Goal: Information Seeking & Learning: Learn about a topic

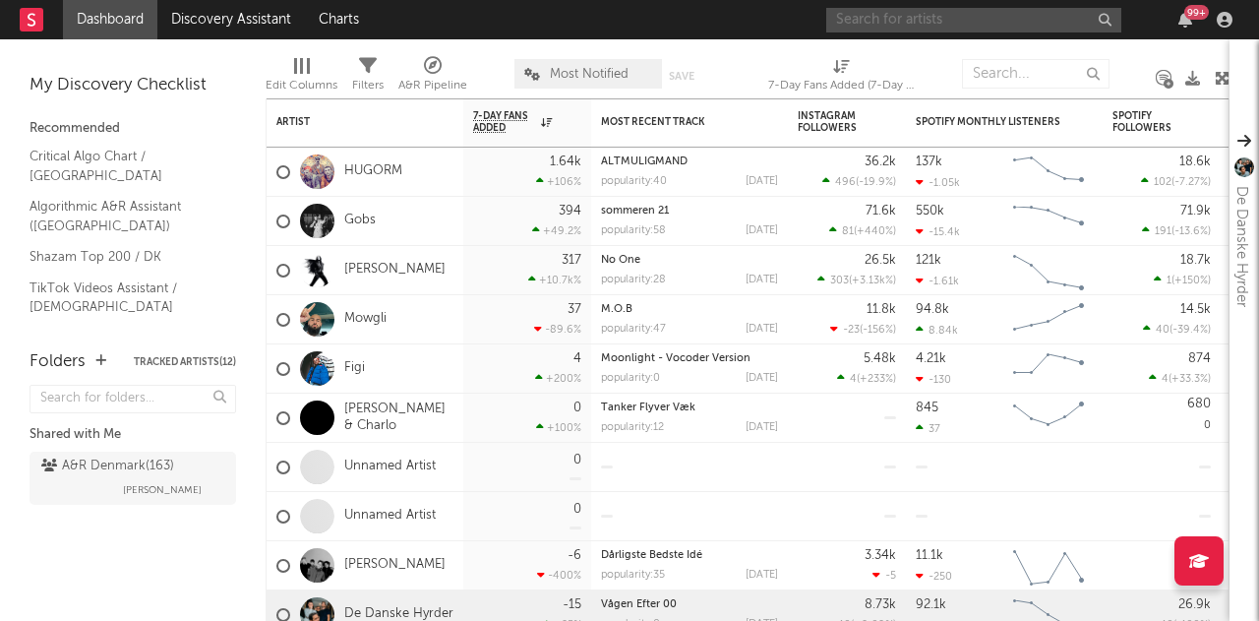
click at [1027, 25] on input "text" at bounding box center [973, 20] width 295 height 25
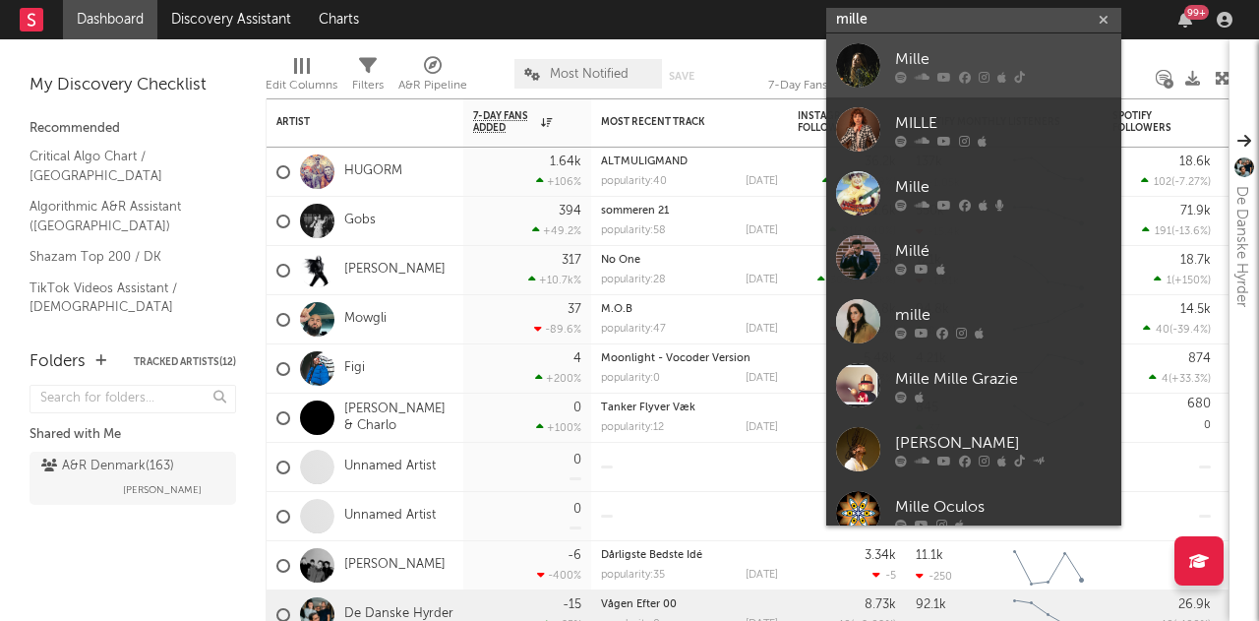
type input "mille"
click at [921, 71] on icon at bounding box center [922, 77] width 15 height 12
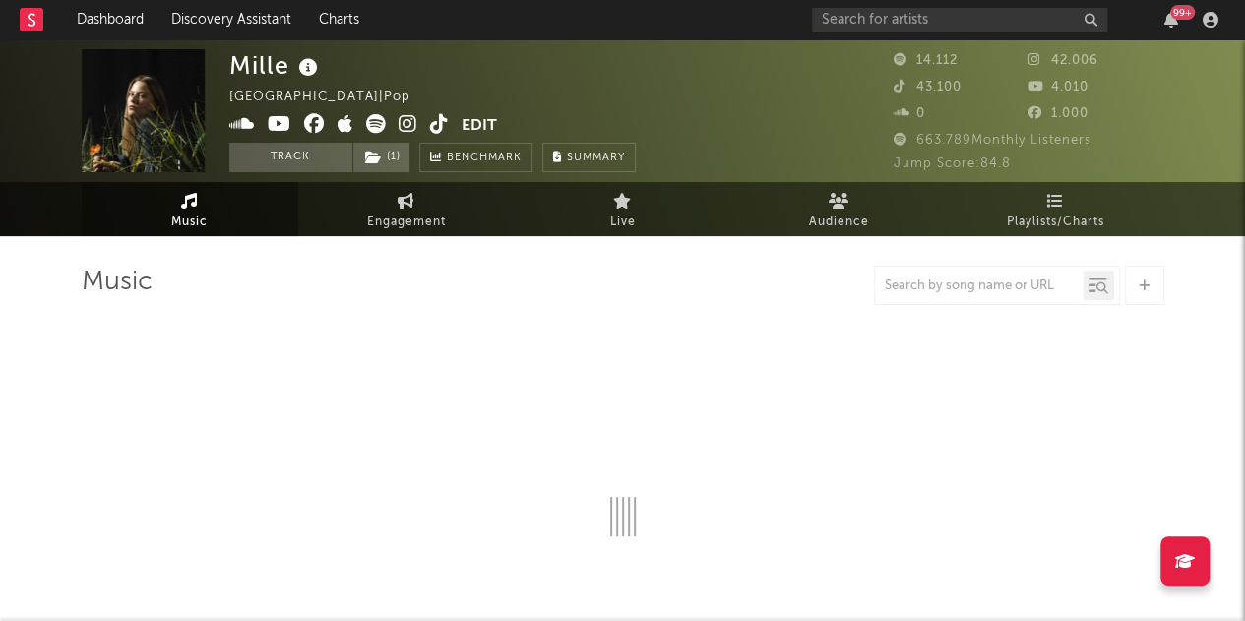
select select "6m"
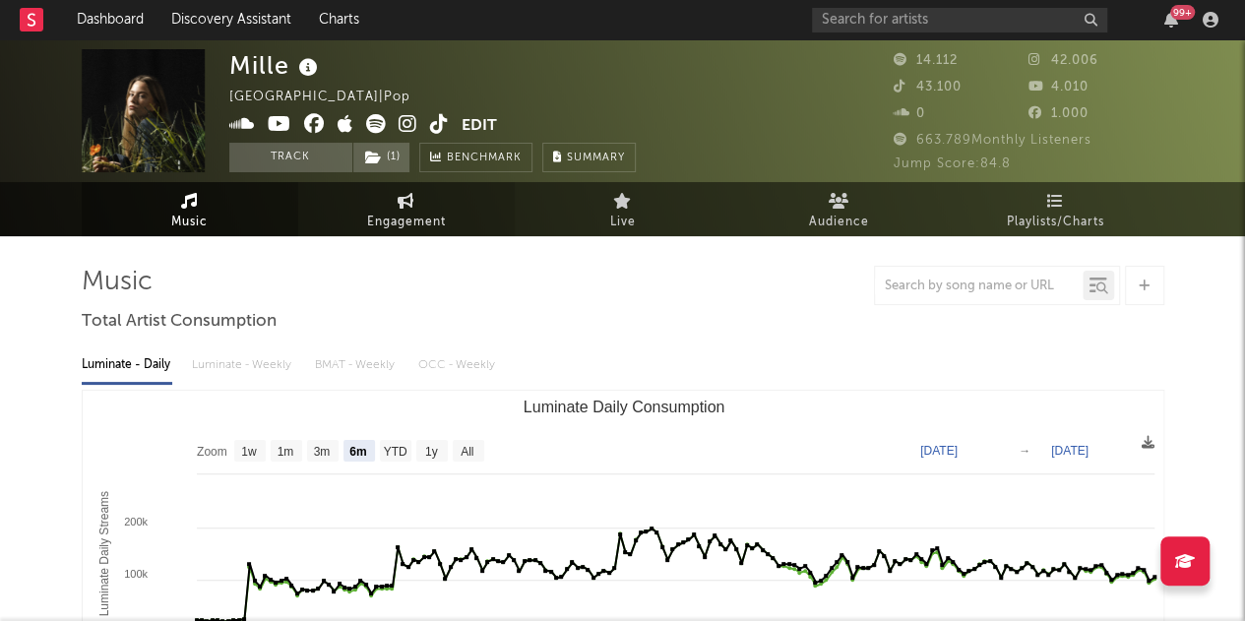
click at [409, 211] on span "Engagement" at bounding box center [406, 223] width 79 height 24
select select "1w"
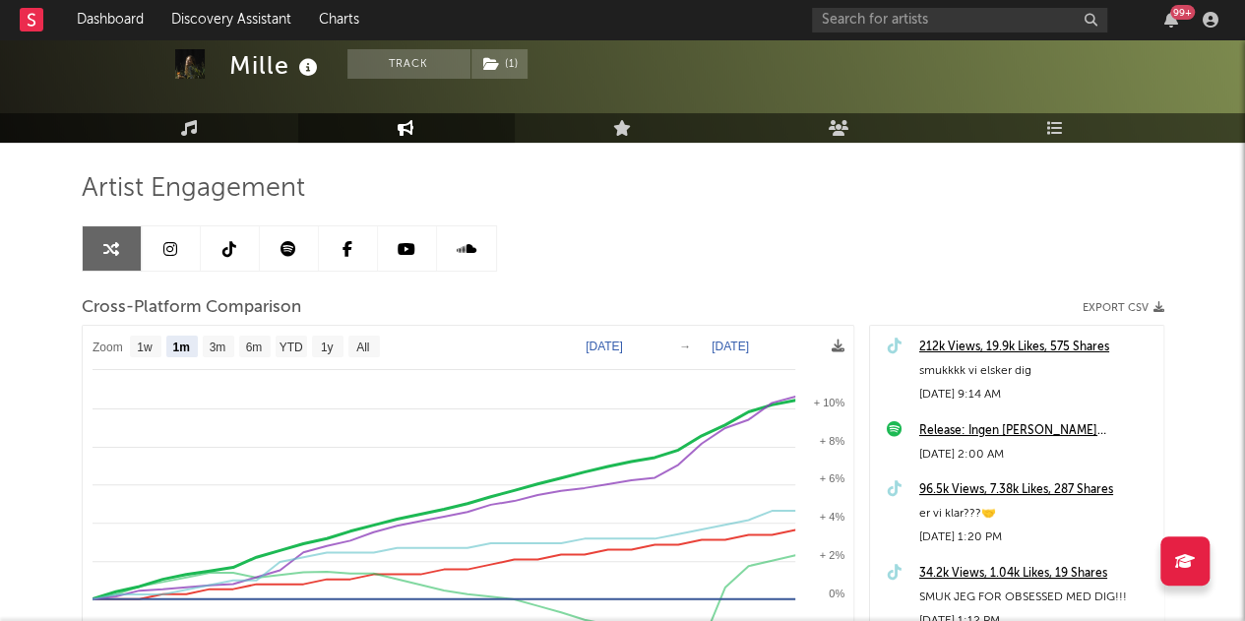
scroll to position [144, 0]
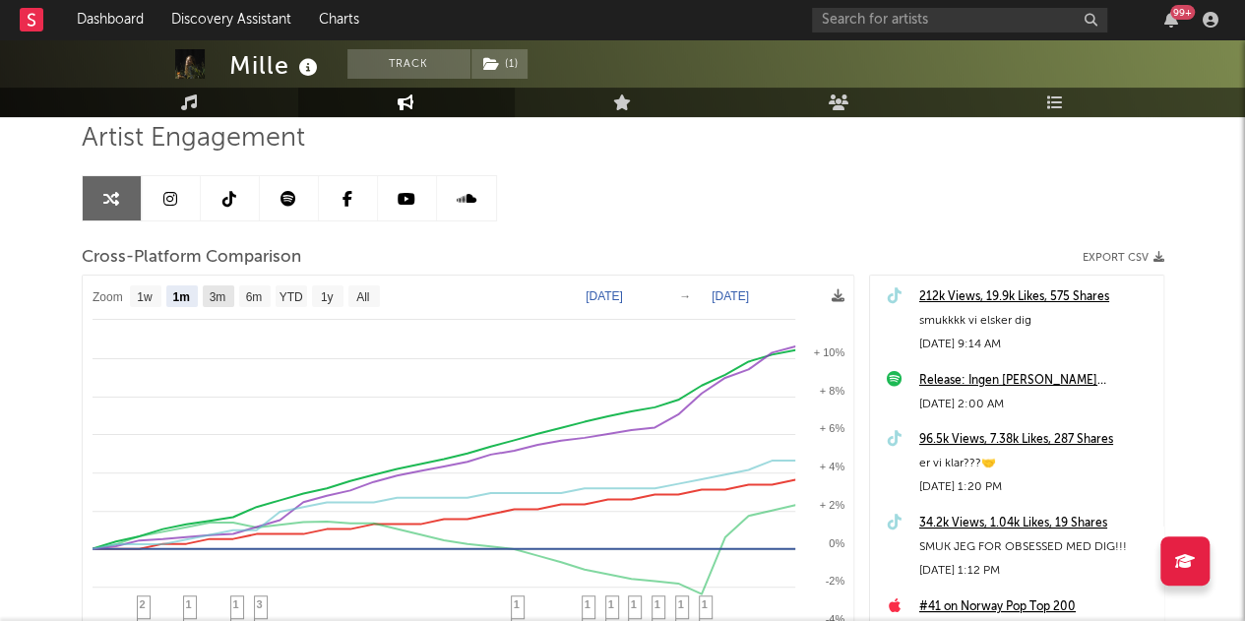
click at [210, 292] on text "3m" at bounding box center [217, 297] width 17 height 14
select select "3m"
type input "[DATE]"
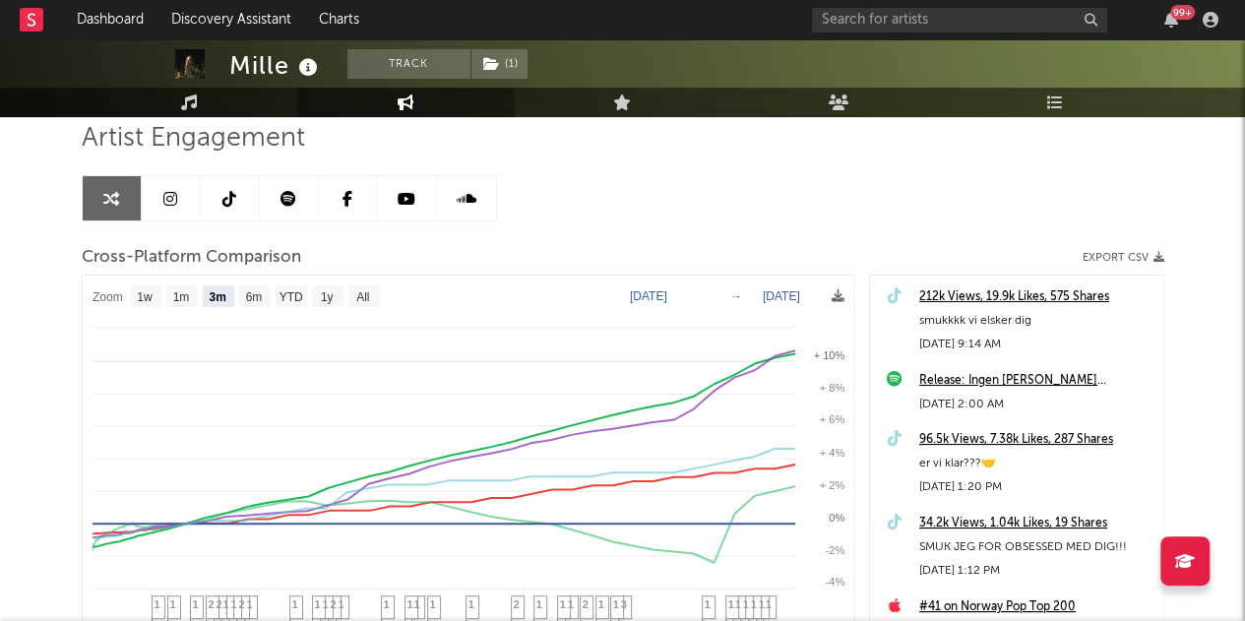
select select "3m"
